Goal: Ask a question

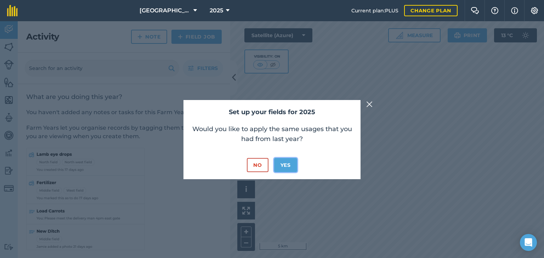
click at [284, 165] on button "Yes" at bounding box center [285, 165] width 23 height 14
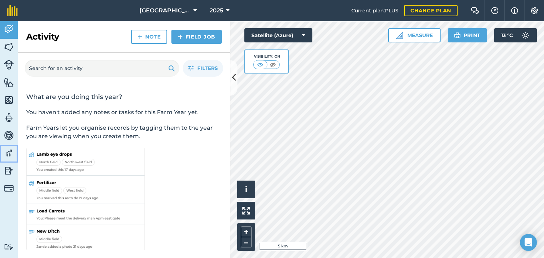
click at [8, 151] on img at bounding box center [9, 153] width 10 height 11
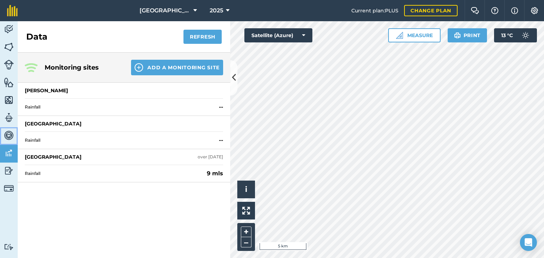
click at [9, 134] on img at bounding box center [9, 135] width 10 height 11
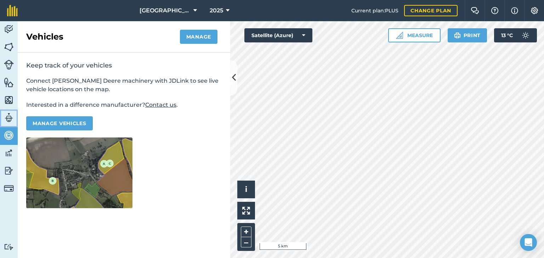
click at [7, 117] on img at bounding box center [9, 118] width 10 height 11
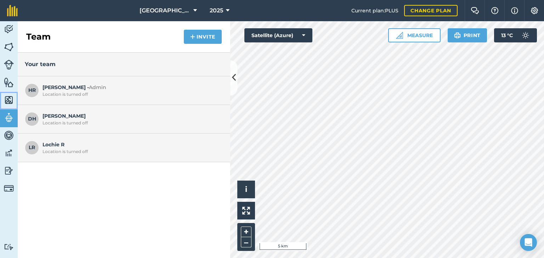
click at [9, 100] on img at bounding box center [9, 100] width 10 height 11
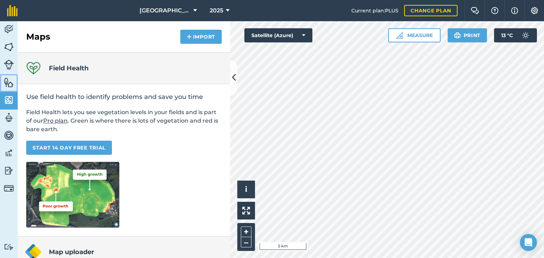
click at [6, 82] on img at bounding box center [9, 82] width 10 height 11
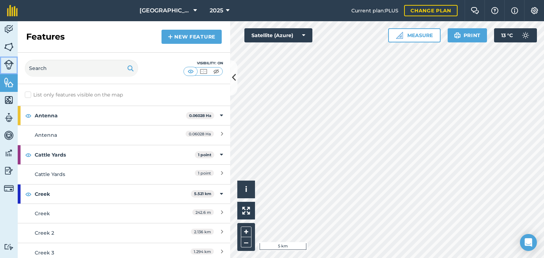
click at [8, 64] on img at bounding box center [9, 65] width 10 height 10
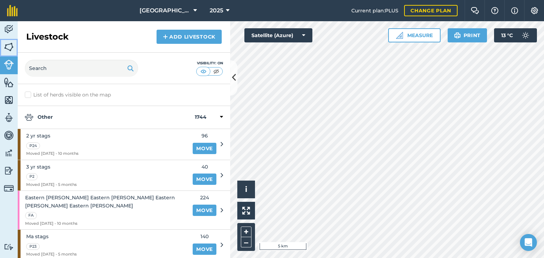
click at [8, 47] on img at bounding box center [9, 47] width 10 height 11
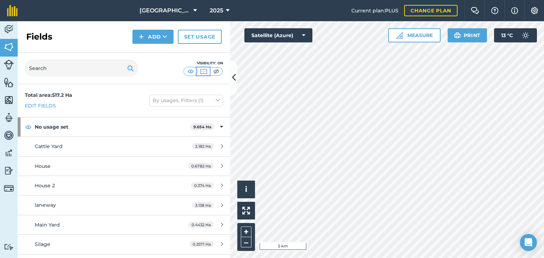
click at [206, 70] on img at bounding box center [203, 71] width 9 height 7
click at [192, 70] on img at bounding box center [190, 71] width 9 height 7
click at [388, 258] on html "Glenfield Farm 2025 Current plan : PLUS Change plan Farm Chat Help Info Setting…" at bounding box center [272, 129] width 544 height 258
click at [471, 9] on img at bounding box center [474, 10] width 8 height 7
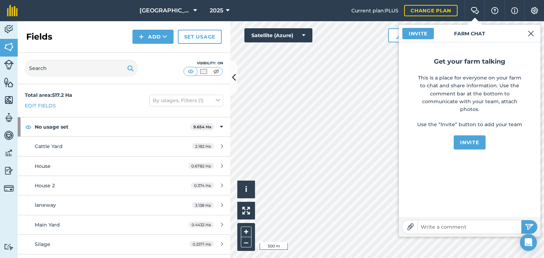
click at [447, 225] on input "text" at bounding box center [469, 227] width 103 height 10
type input "how do I export aKML file of maps"
click at [521, 220] on button "submit" at bounding box center [529, 226] width 16 height 13
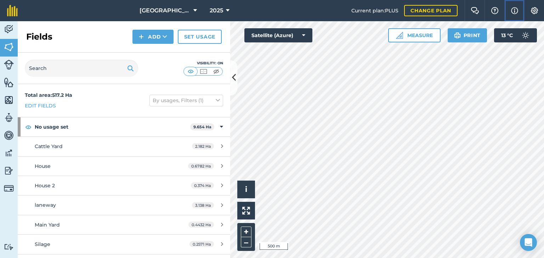
click at [514, 7] on img at bounding box center [514, 10] width 7 height 8
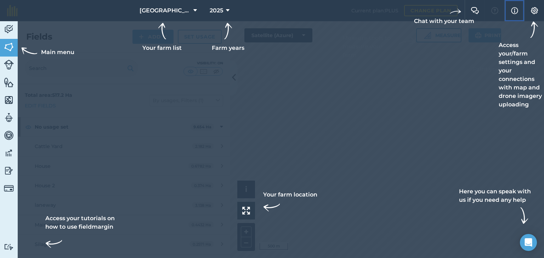
click at [508, 16] on button "Info" at bounding box center [514, 10] width 20 height 21
click at [534, 13] on img at bounding box center [534, 10] width 8 height 7
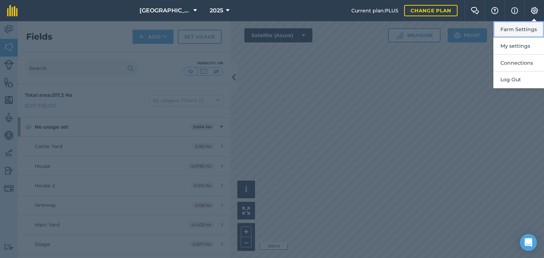
click at [516, 31] on button "Farm Settings" at bounding box center [518, 29] width 51 height 17
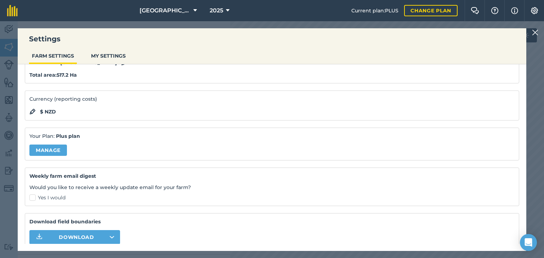
scroll to position [62, 0]
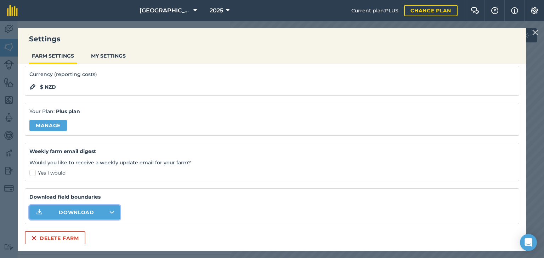
click at [37, 209] on icon "button" at bounding box center [39, 212] width 8 height 8
click at [109, 212] on icon "button" at bounding box center [111, 212] width 5 height 3
